Goal: Task Accomplishment & Management: Use online tool/utility

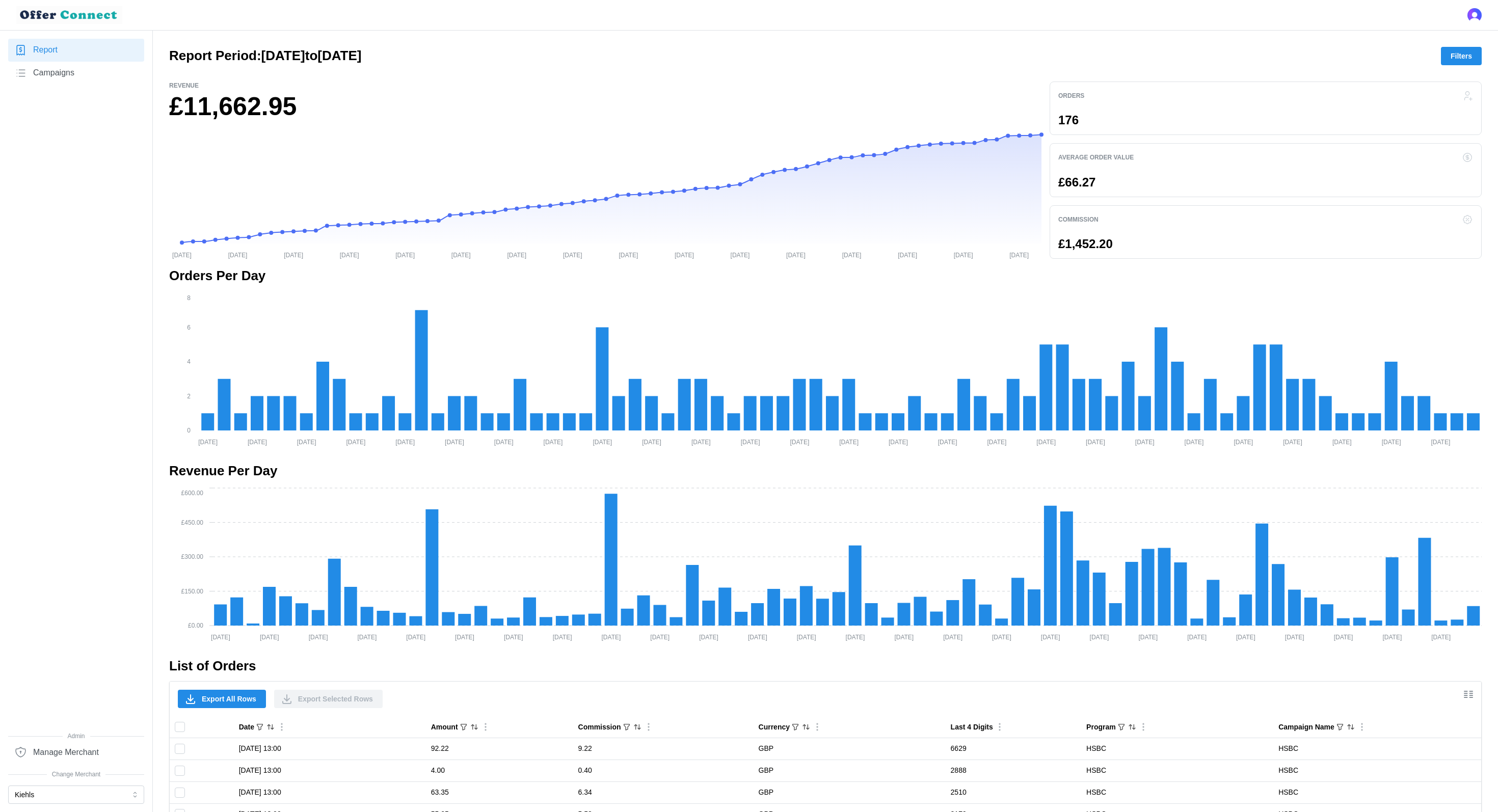
click at [15, 790] on button "Kiehls" at bounding box center [76, 795] width 136 height 19
click at [90, 564] on p "Enterprise Rent-A-Car EU" at bounding box center [56, 565] width 82 height 11
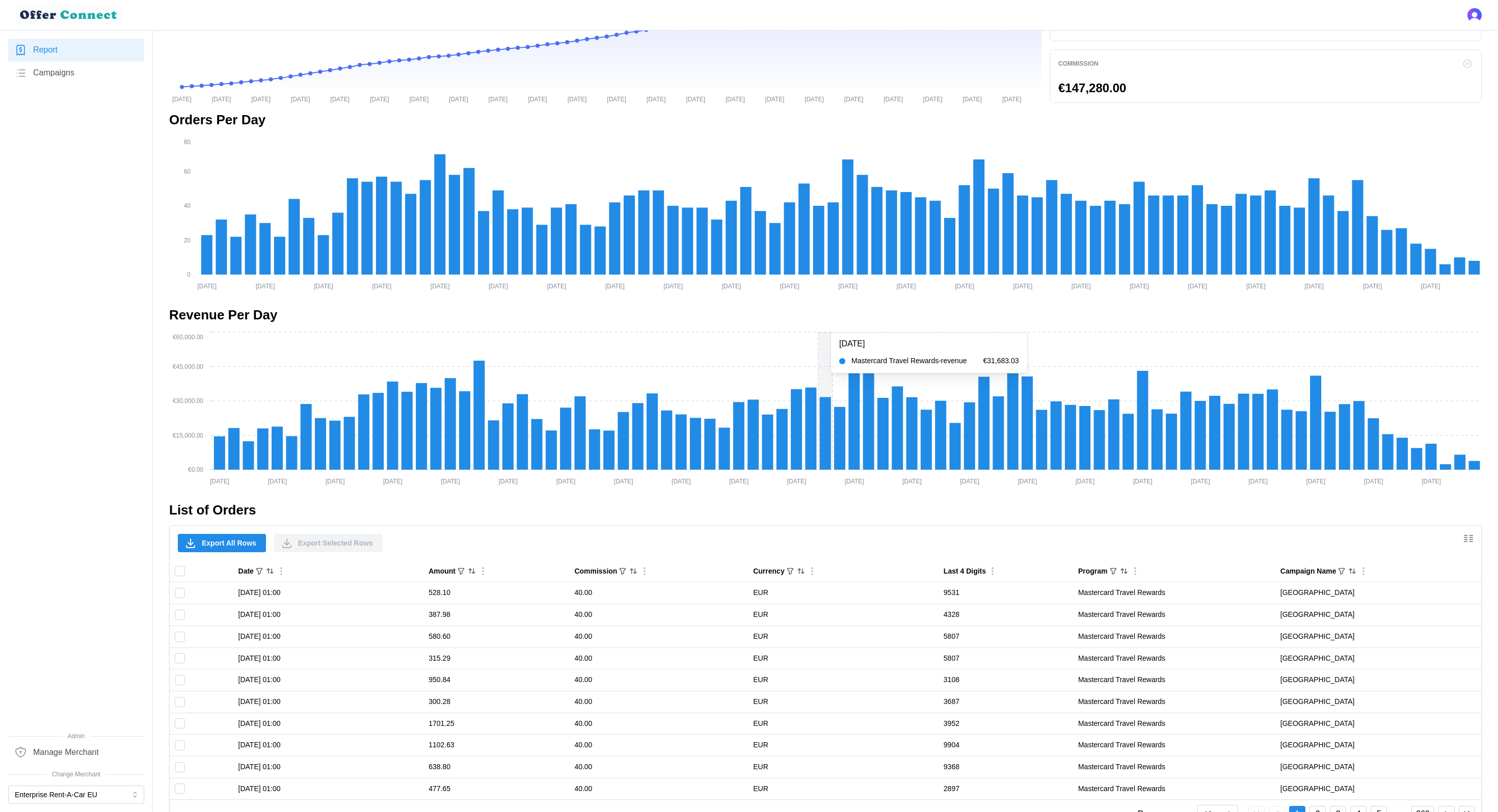
scroll to position [189, 0]
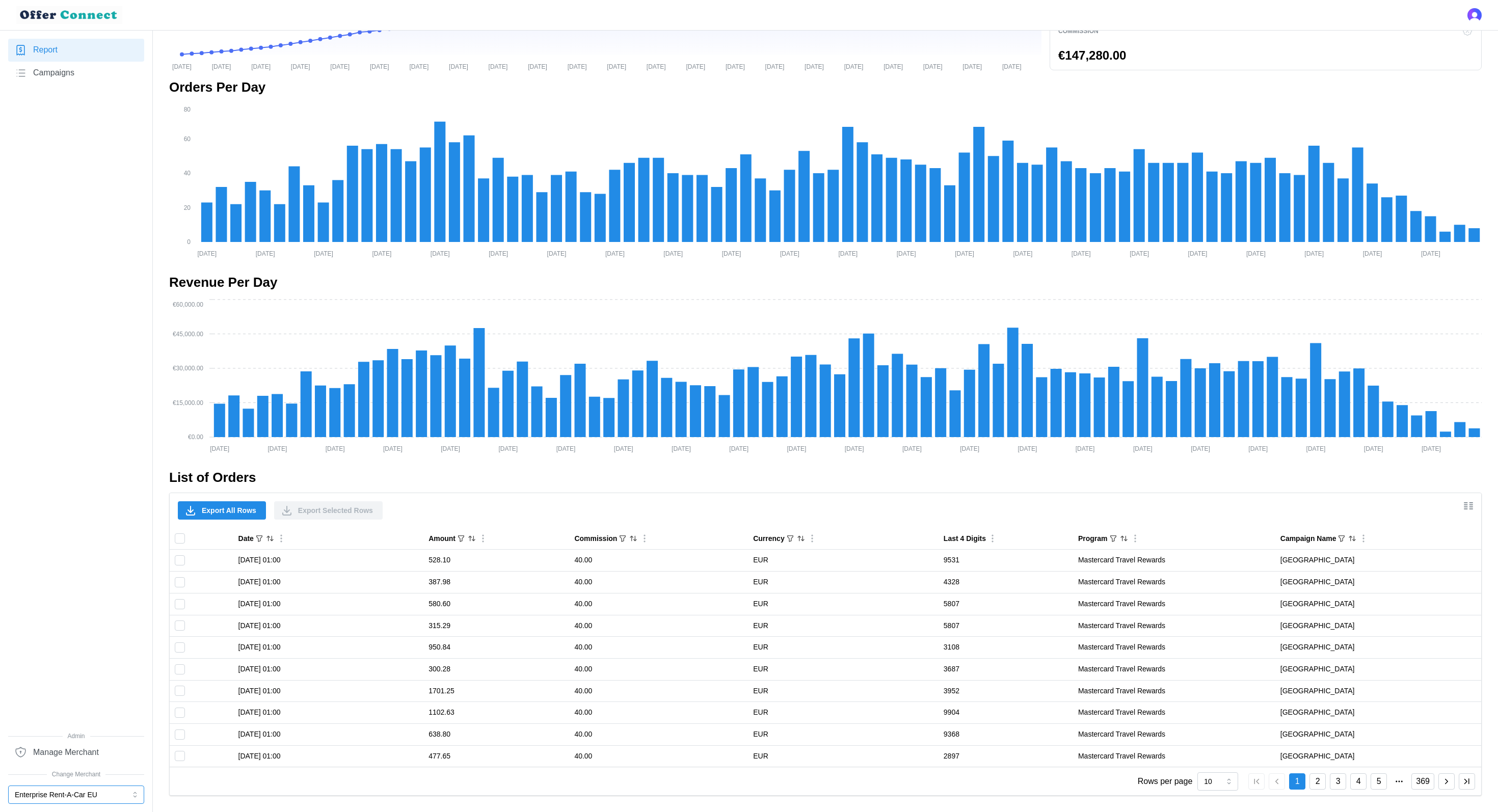
click at [90, 797] on button "Enterprise Rent-A-Car EU" at bounding box center [76, 795] width 136 height 19
click at [98, 530] on p "Merlin Entertainments EU" at bounding box center [56, 530] width 81 height 11
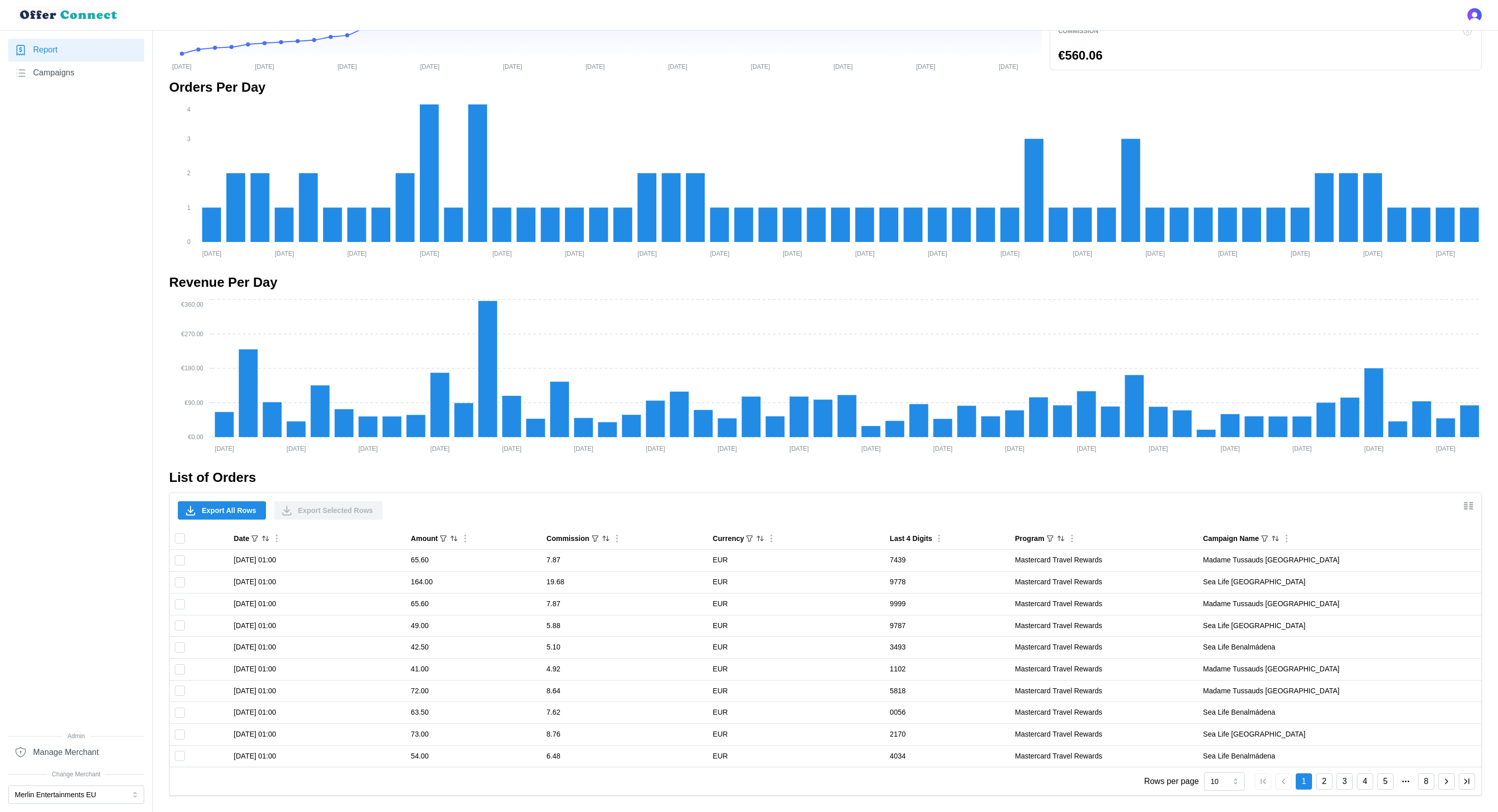
click at [1330, 779] on button "2" at bounding box center [1325, 782] width 16 height 16
click at [1352, 780] on button "3" at bounding box center [1345, 782] width 16 height 16
click at [1372, 780] on button "4" at bounding box center [1365, 782] width 16 height 16
click at [124, 787] on button "Merlin Entertainments EU" at bounding box center [76, 795] width 136 height 19
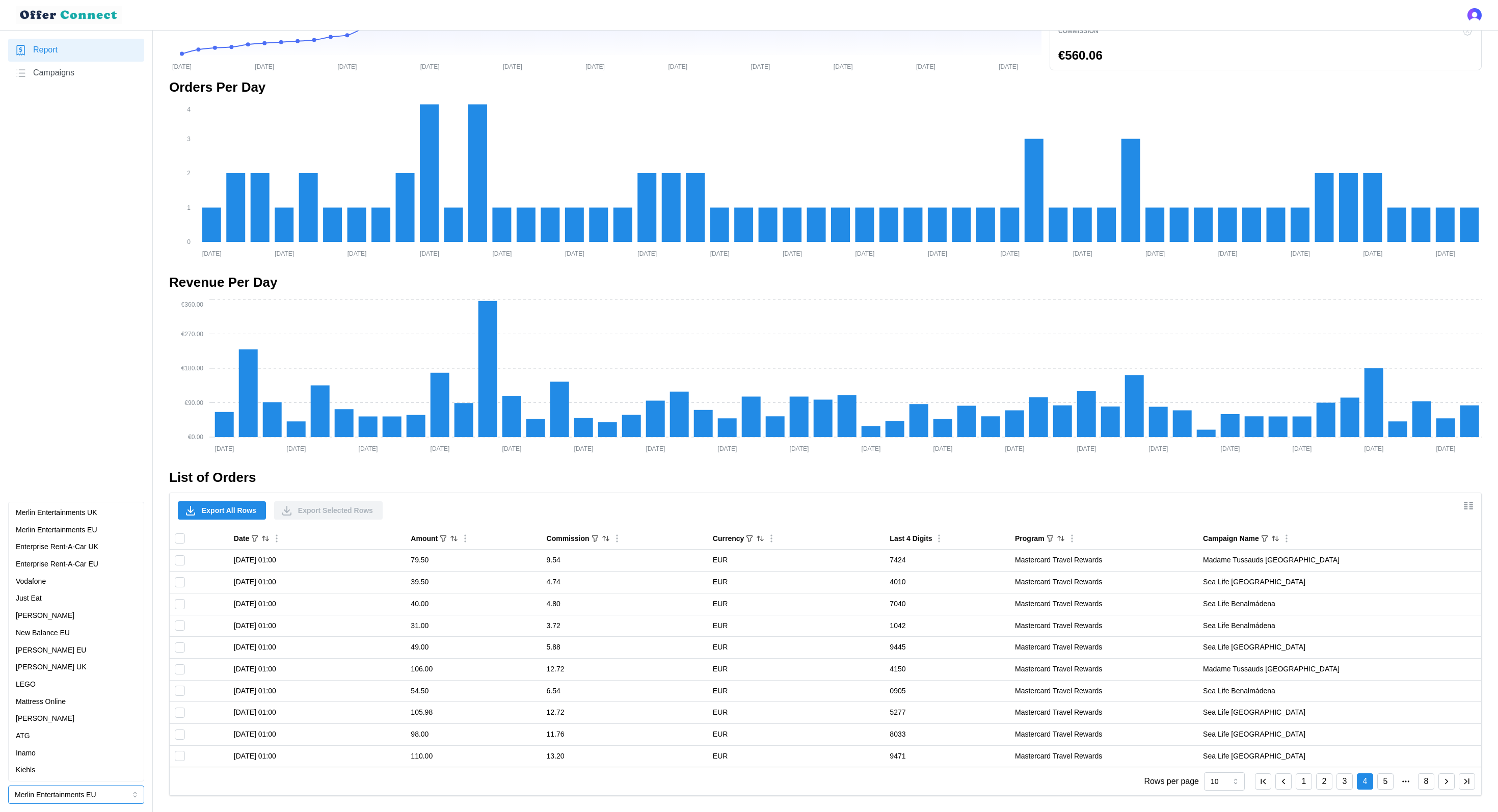
click at [85, 509] on p "Merlin Entertainments UK" at bounding box center [56, 513] width 81 height 11
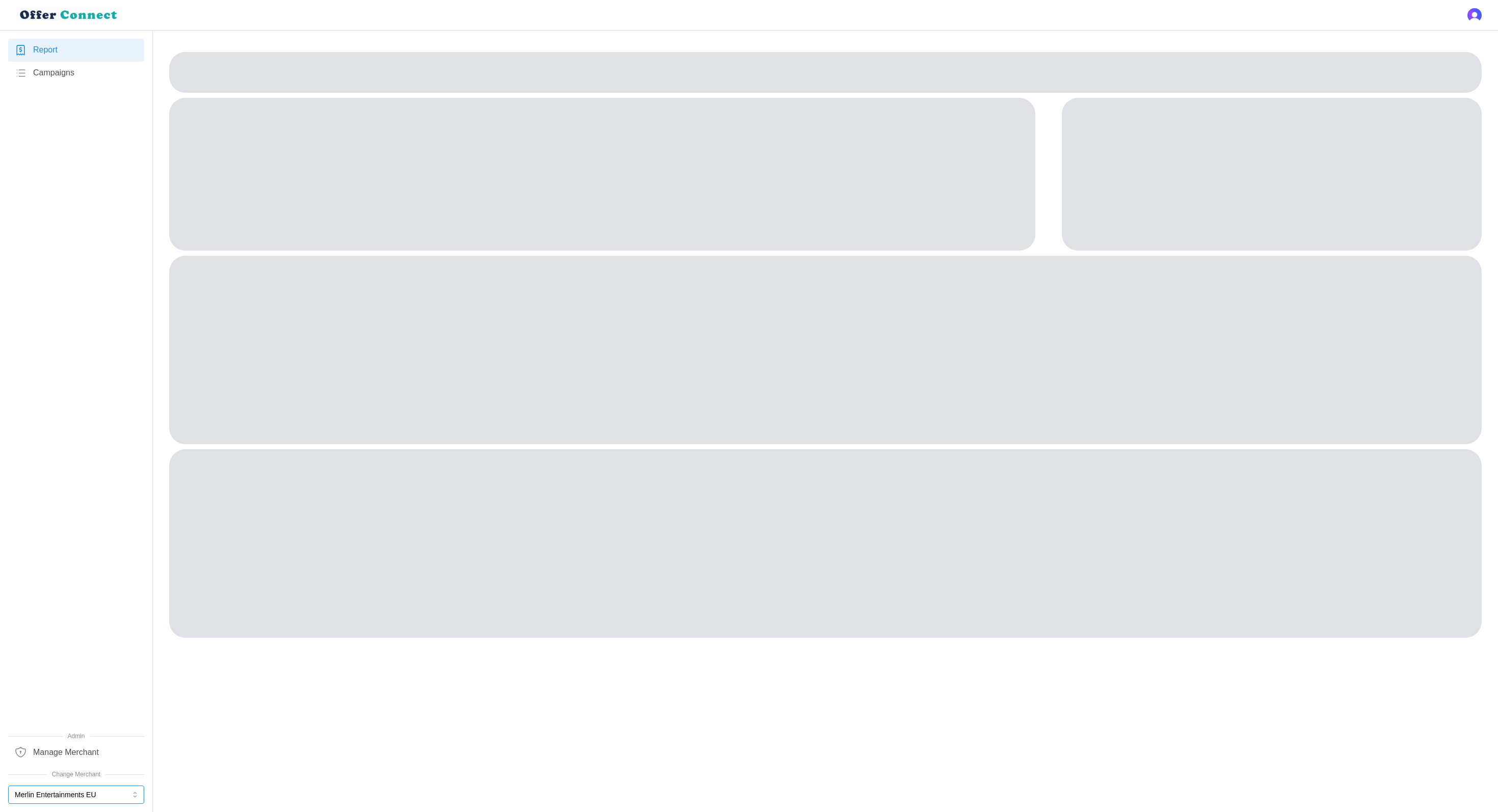
scroll to position [0, 0]
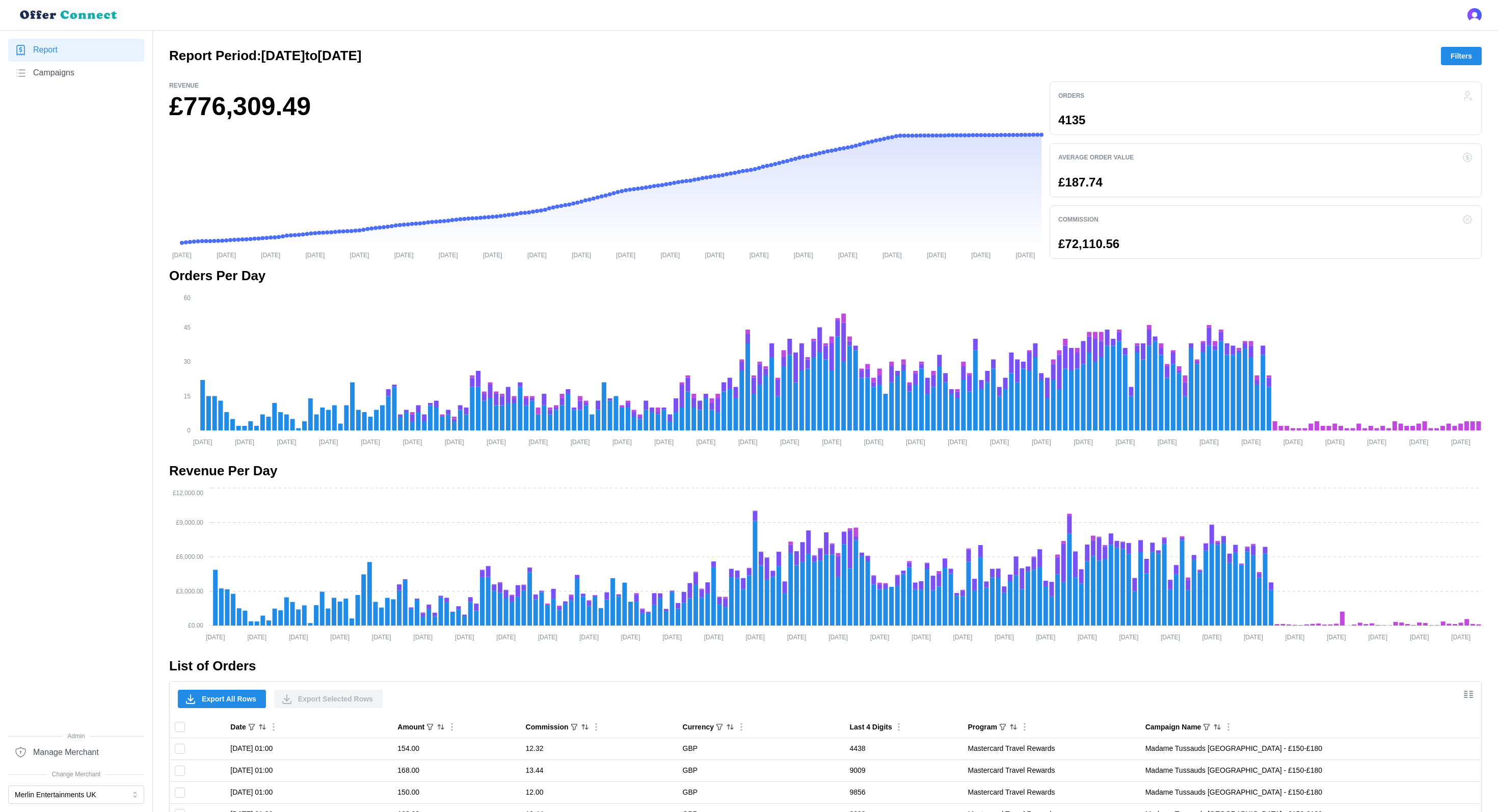
click at [1456, 62] on span "Filters" at bounding box center [1461, 55] width 21 height 17
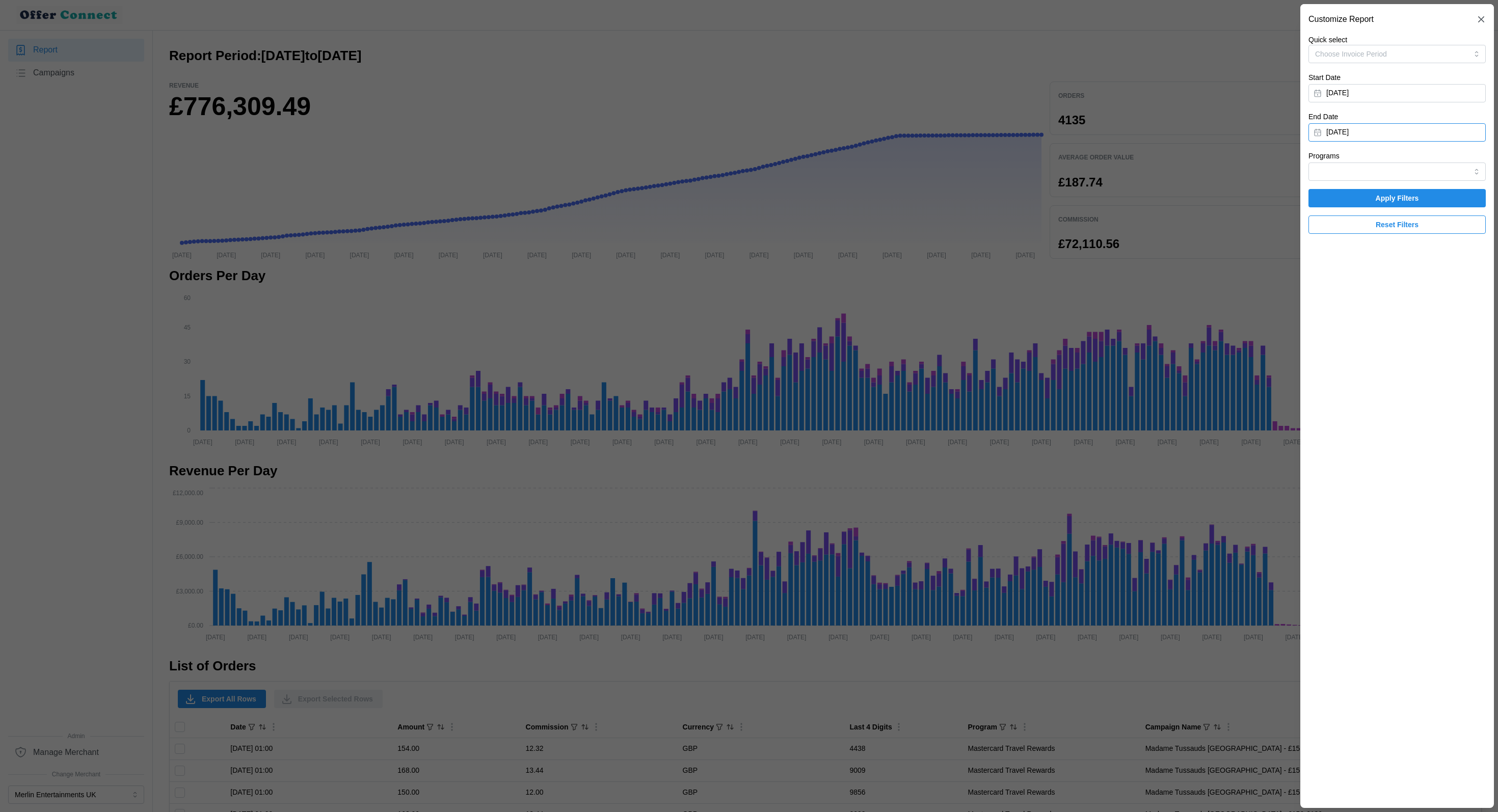
click at [1372, 127] on button "[DATE]" at bounding box center [1397, 133] width 177 height 19
click at [1325, 166] on button "button" at bounding box center [1326, 161] width 19 height 19
click at [1323, 167] on button "button" at bounding box center [1326, 161] width 19 height 19
click at [1422, 274] on button "31" at bounding box center [1421, 275] width 19 height 19
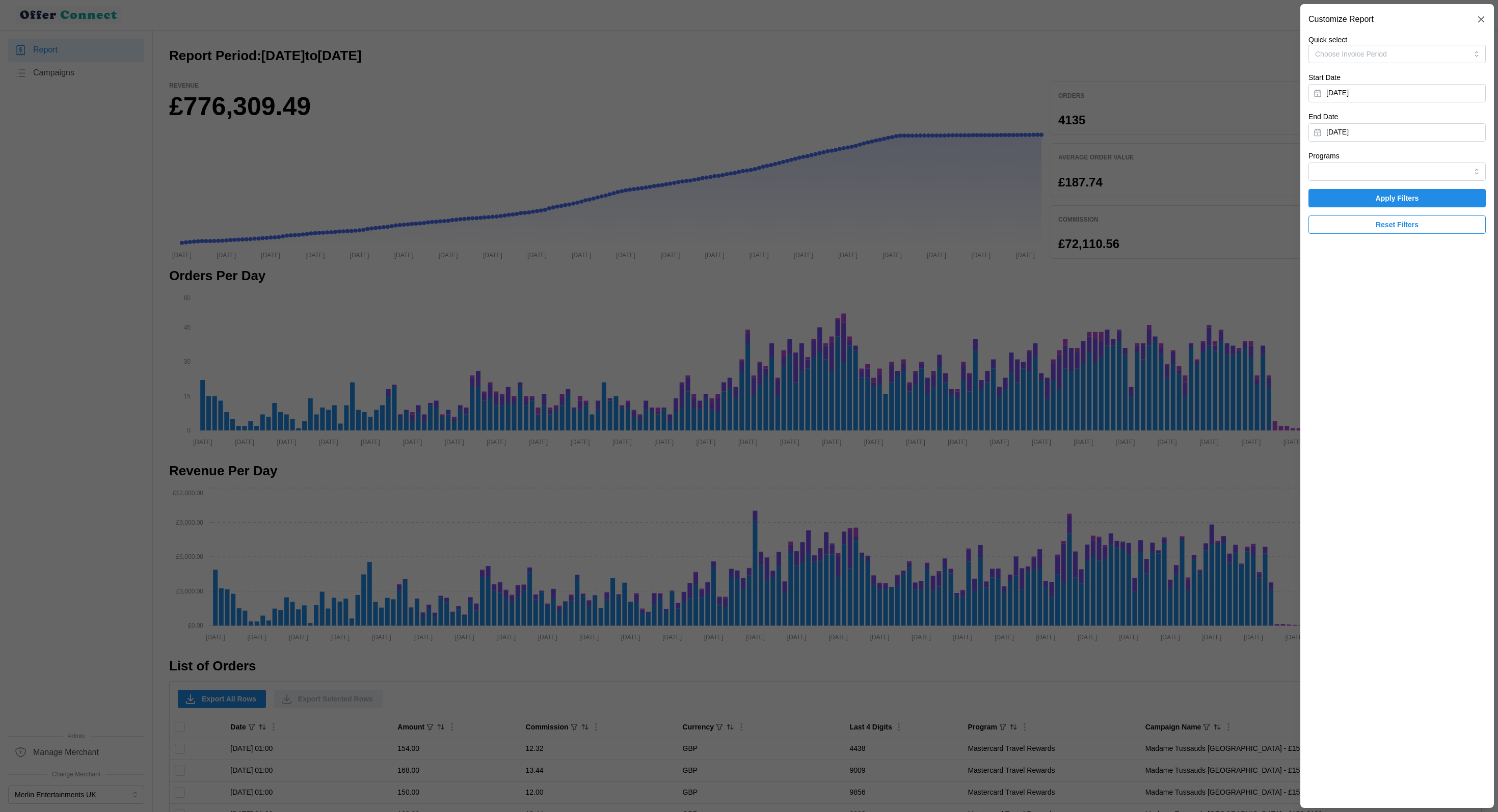
click at [1471, 198] on span "Apply Filters" at bounding box center [1397, 198] width 158 height 17
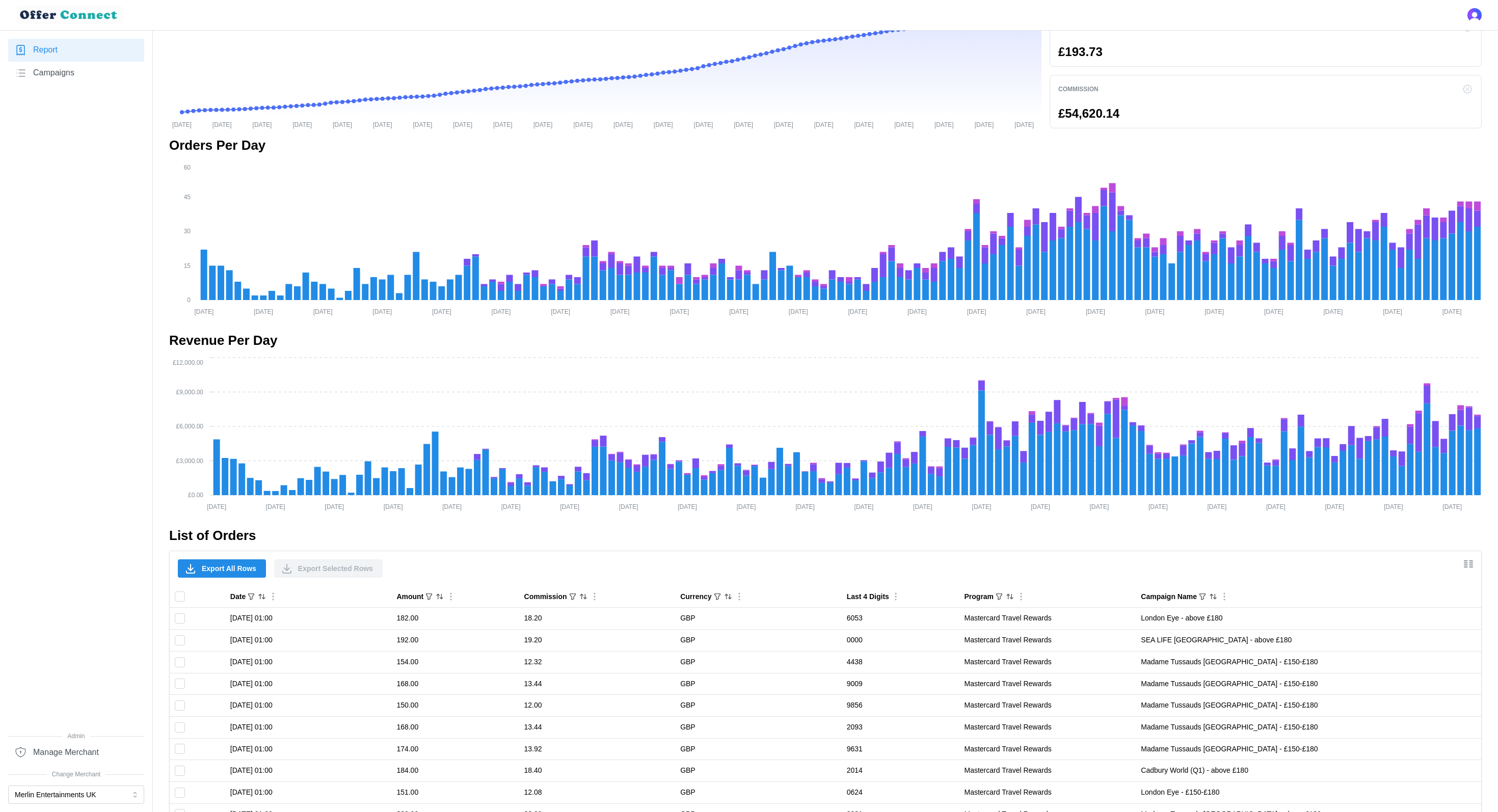
scroll to position [189, 0]
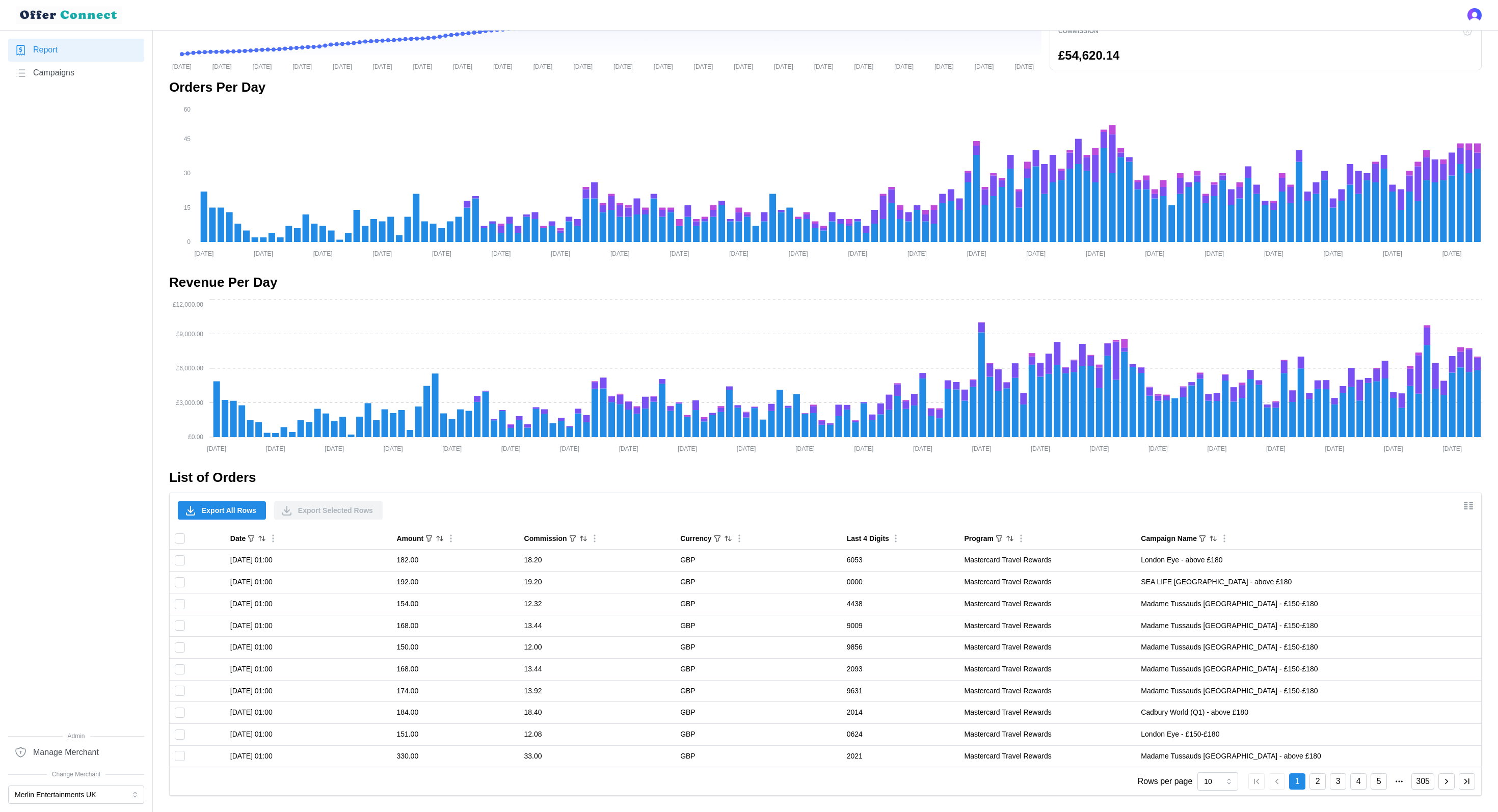
click at [239, 513] on span "Export All Rows" at bounding box center [229, 510] width 55 height 17
click at [39, 793] on button "Merlin Entertainments UK" at bounding box center [76, 795] width 136 height 19
click at [106, 530] on div "Merlin Entertainments EU" at bounding box center [76, 530] width 120 height 11
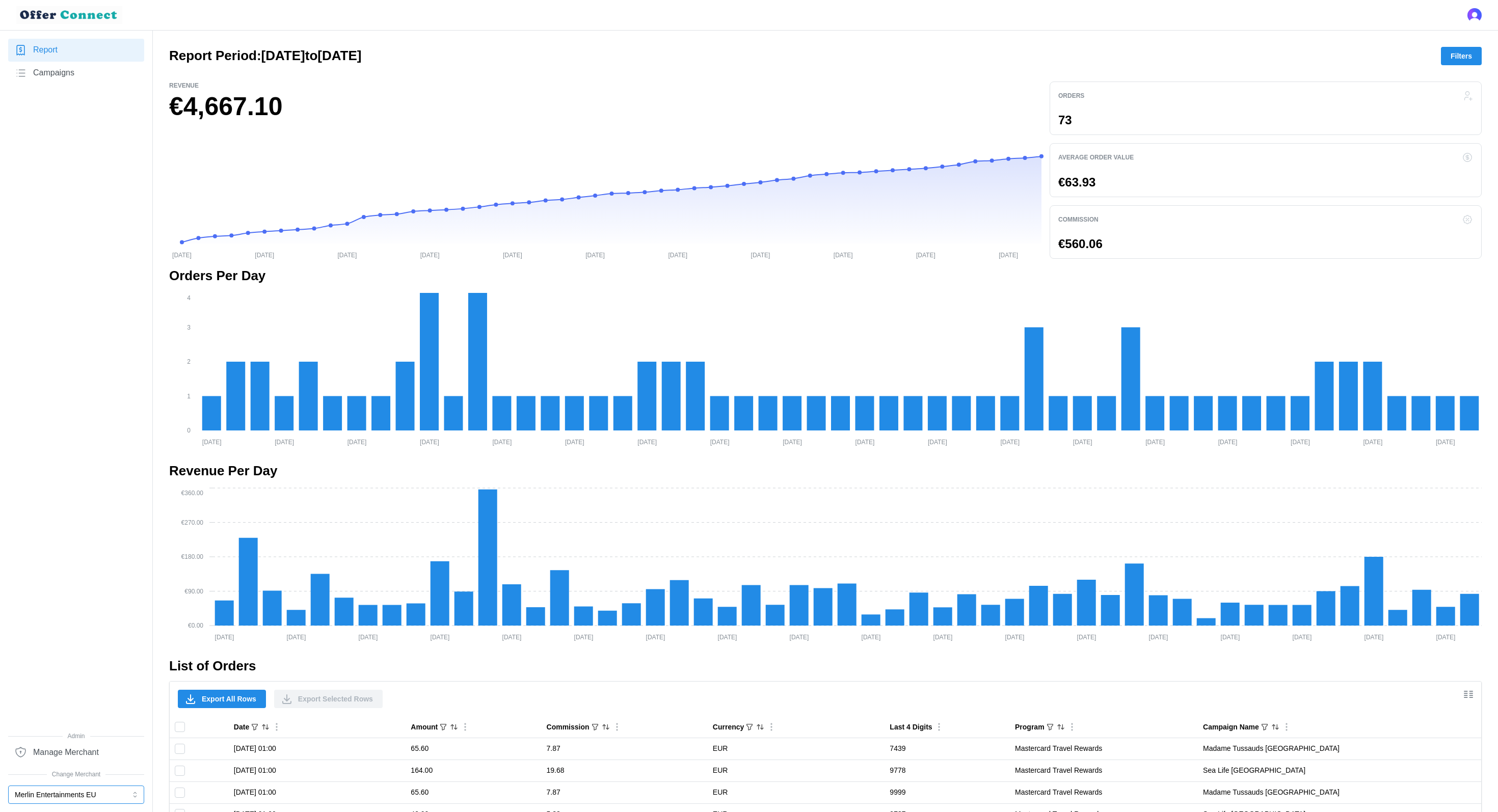
click at [104, 792] on button "Merlin Entertainments EU" at bounding box center [76, 795] width 136 height 19
click at [98, 510] on p "Merlin Entertainments UK" at bounding box center [56, 513] width 81 height 11
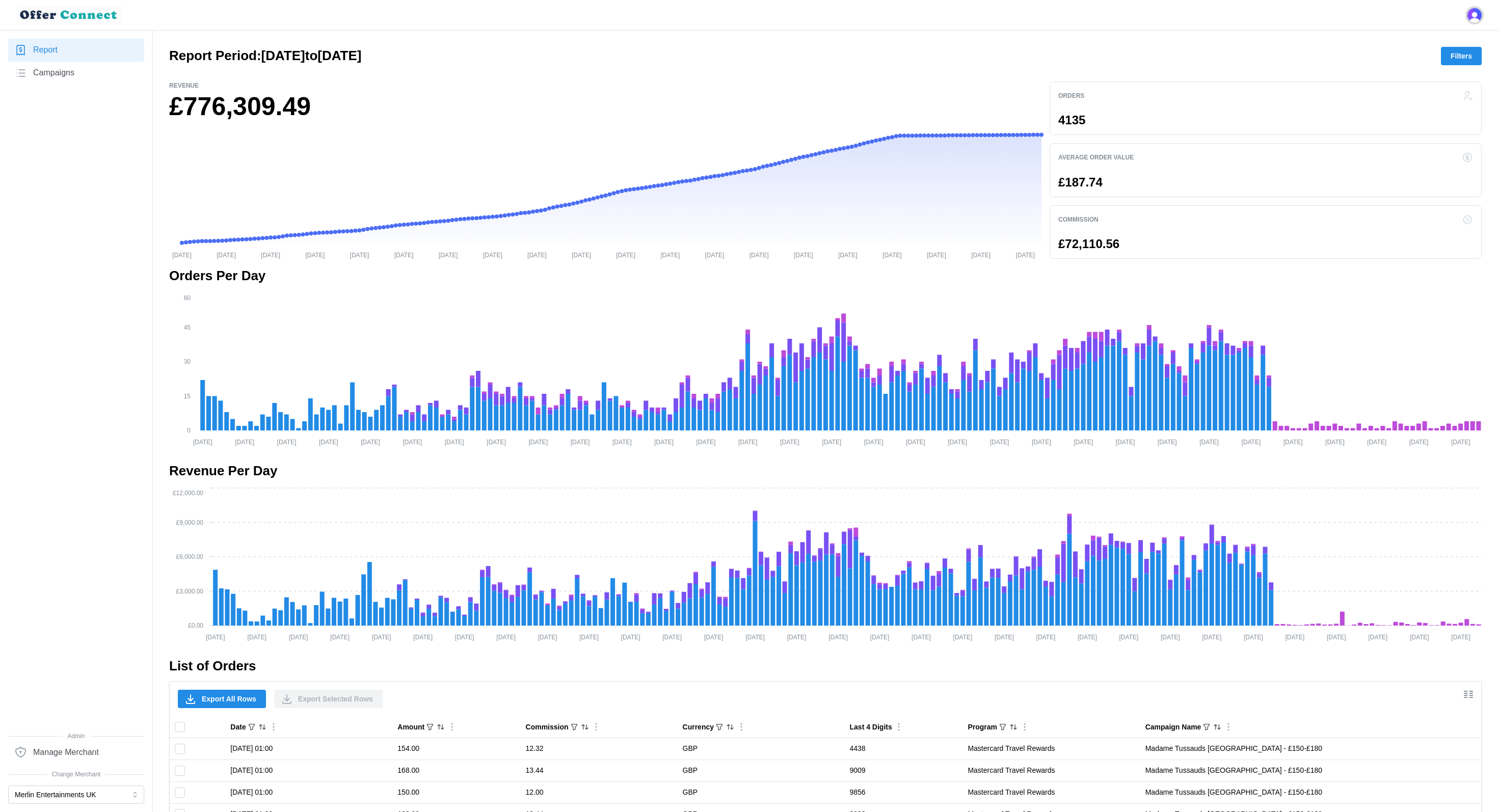
click at [1472, 13] on img "Open user button" at bounding box center [1475, 15] width 15 height 15
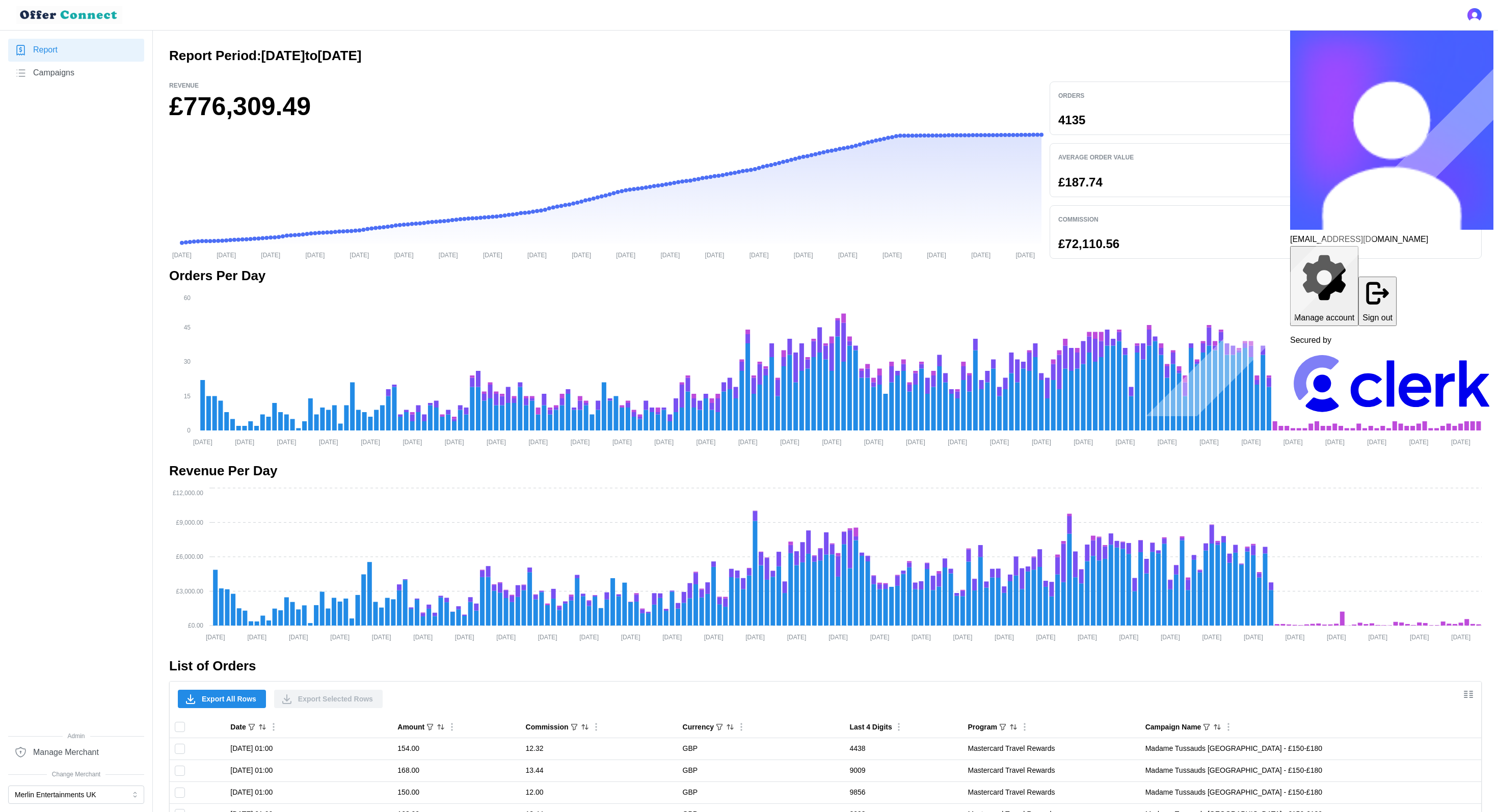
click at [1397, 277] on button "Sign out" at bounding box center [1378, 301] width 38 height 50
